Goal: Find specific page/section: Find specific page/section

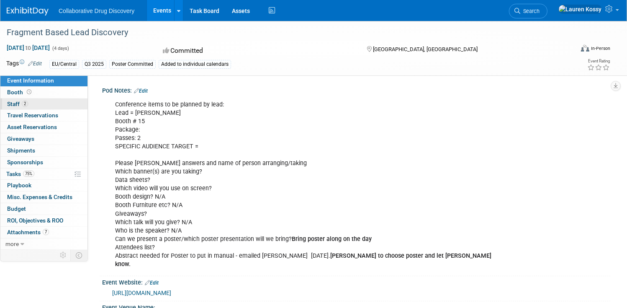
click at [34, 103] on link "2 Staff 2" at bounding box center [43, 103] width 87 height 11
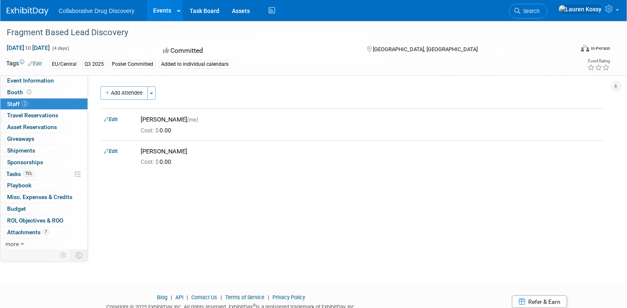
click at [156, 10] on link "Events" at bounding box center [162, 10] width 31 height 21
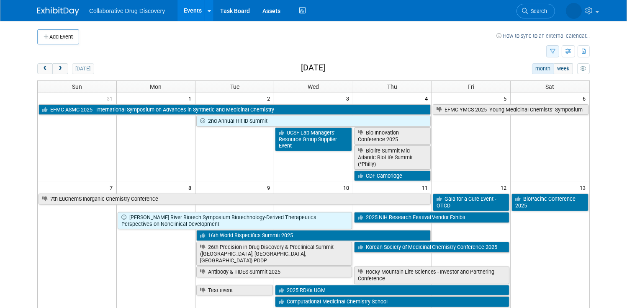
click at [549, 54] on button "button" at bounding box center [552, 51] width 13 height 12
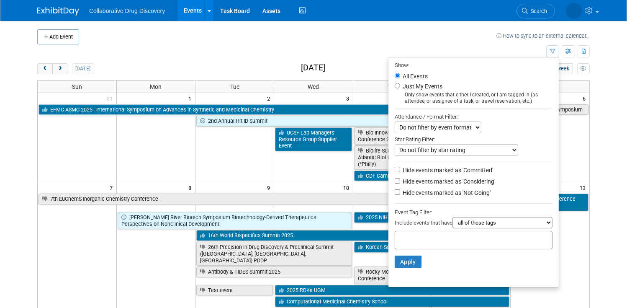
click at [457, 222] on select "all of these tags any one of these tags only and exactly these specific tags" at bounding box center [502, 222] width 100 height 11
select select "any"
click at [452, 218] on select "all of these tags any one of these tags only and exactly these specific tags" at bounding box center [502, 222] width 100 height 11
drag, startPoint x: 457, startPoint y: 222, endPoint x: 454, endPoint y: 236, distance: 14.4
click at [454, 236] on input "text" at bounding box center [431, 238] width 67 height 8
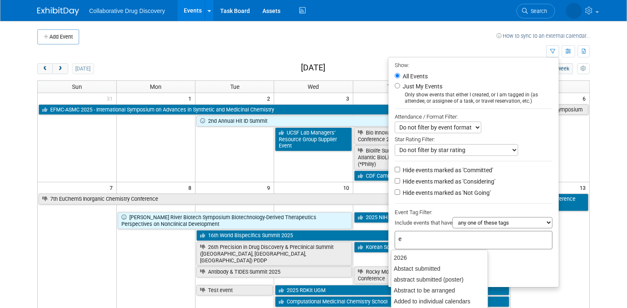
type input "eu"
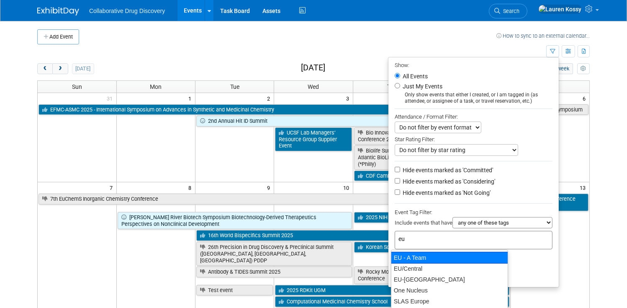
click at [433, 255] on div "EU - A Team" at bounding box center [449, 257] width 117 height 12
type input "EU - A Team"
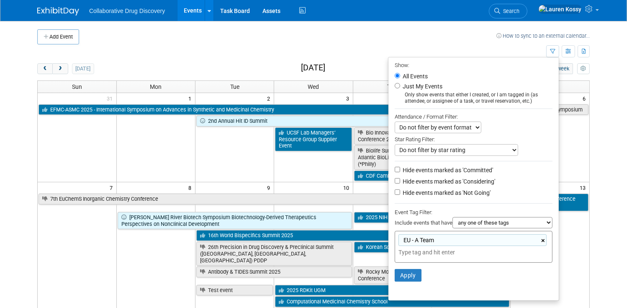
click at [545, 241] on link "×" at bounding box center [543, 241] width 5 height 10
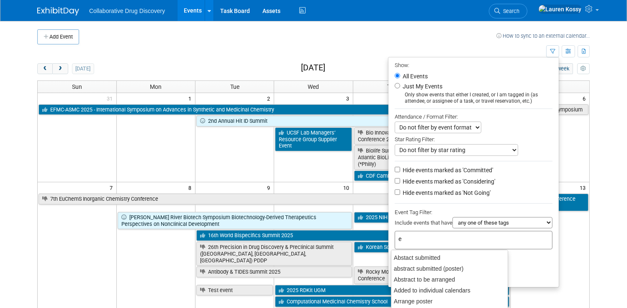
type input "eu"
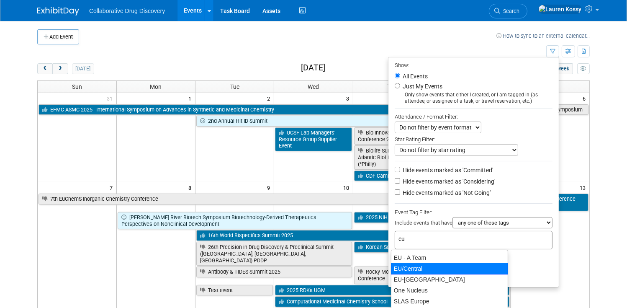
click at [415, 269] on div "EU/Central" at bounding box center [449, 268] width 117 height 12
type input "EU/Central"
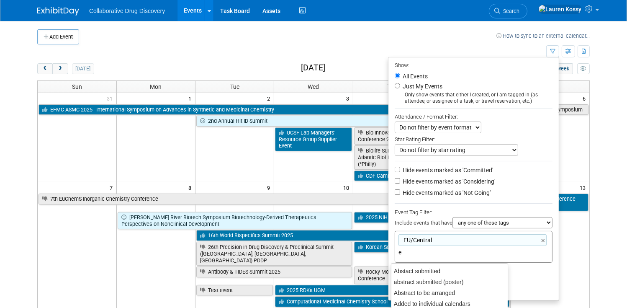
type input "eu"
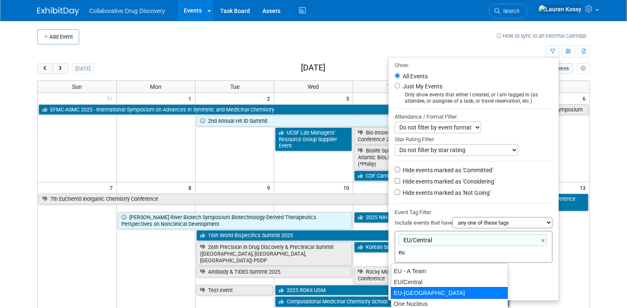
click at [417, 293] on div "EU-West Pod" at bounding box center [449, 293] width 117 height 12
type input "EU/Central, EU-West Pod"
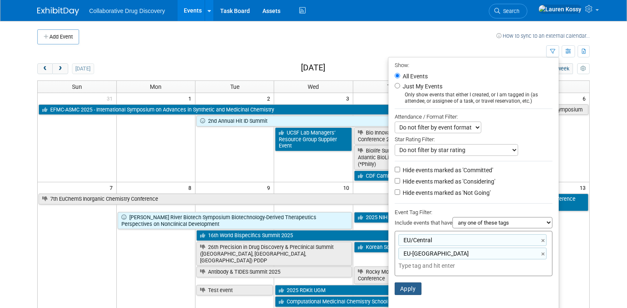
click at [409, 287] on button "Apply" at bounding box center [408, 288] width 27 height 13
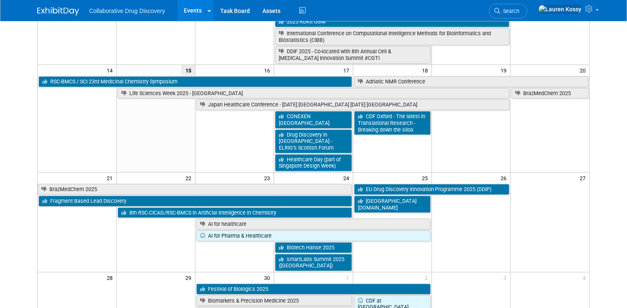
scroll to position [204, 0]
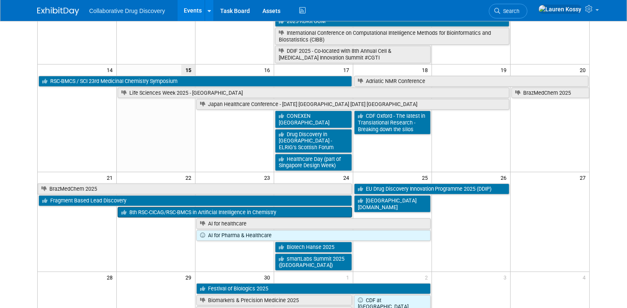
click at [223, 207] on link "8th RSC-CICAG/RSC-BMCS in Artificial Intelligence in Chemistry" at bounding box center [235, 212] width 234 height 11
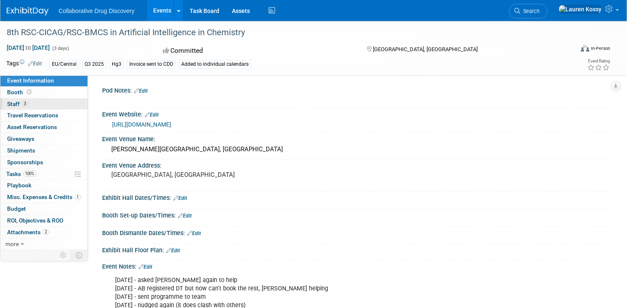
click at [35, 105] on link "3 Staff 3" at bounding box center [43, 103] width 87 height 11
